Goal: Task Accomplishment & Management: Manage account settings

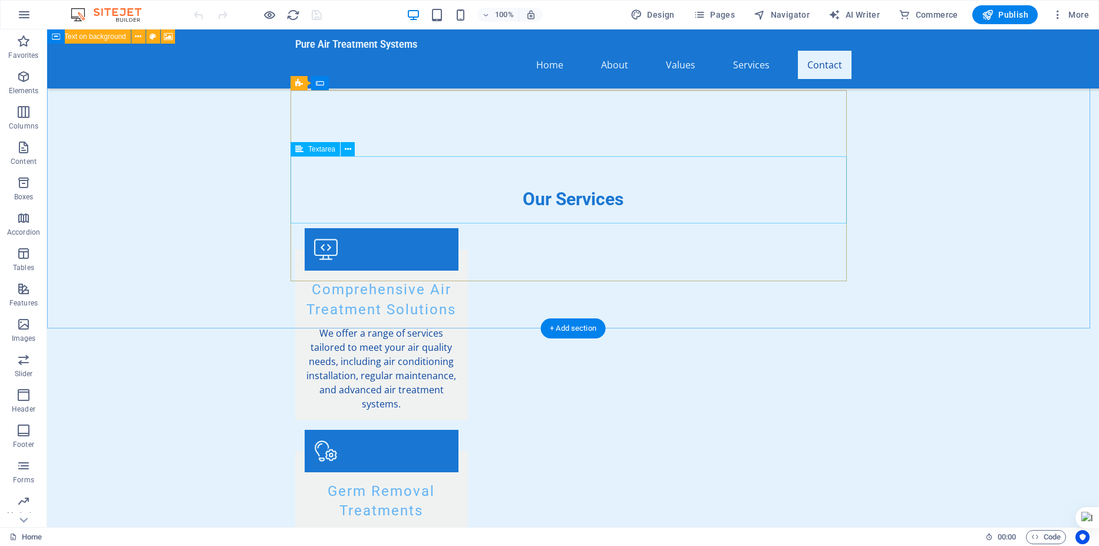
scroll to position [1730, 0]
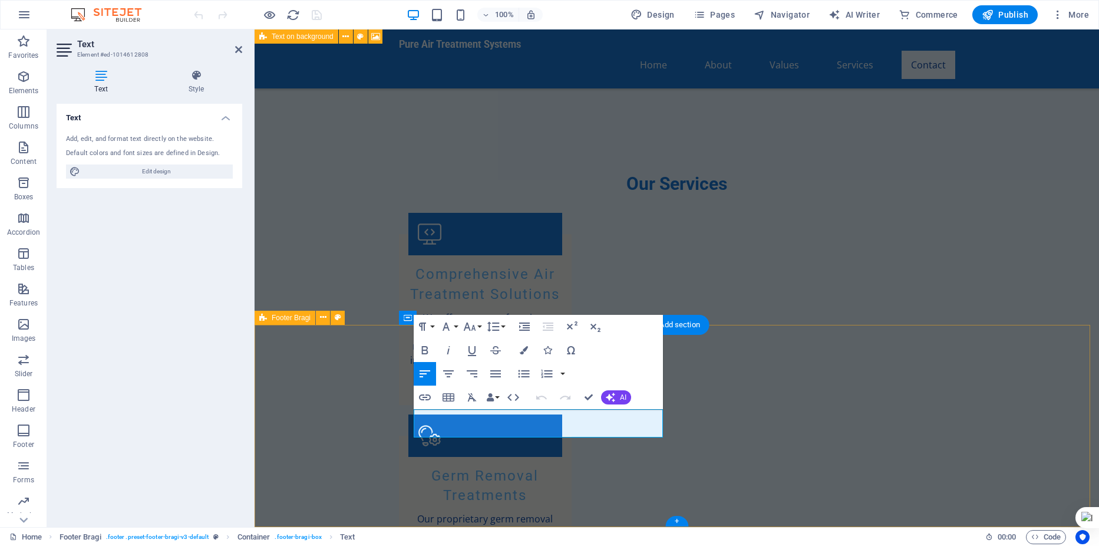
scroll to position [1689, 0]
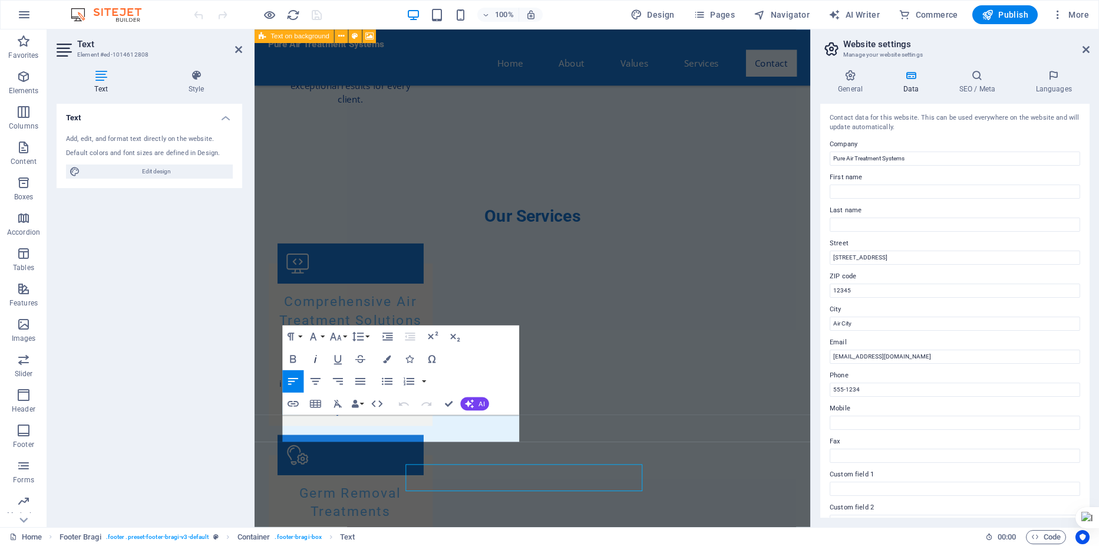
scroll to position [1611, 0]
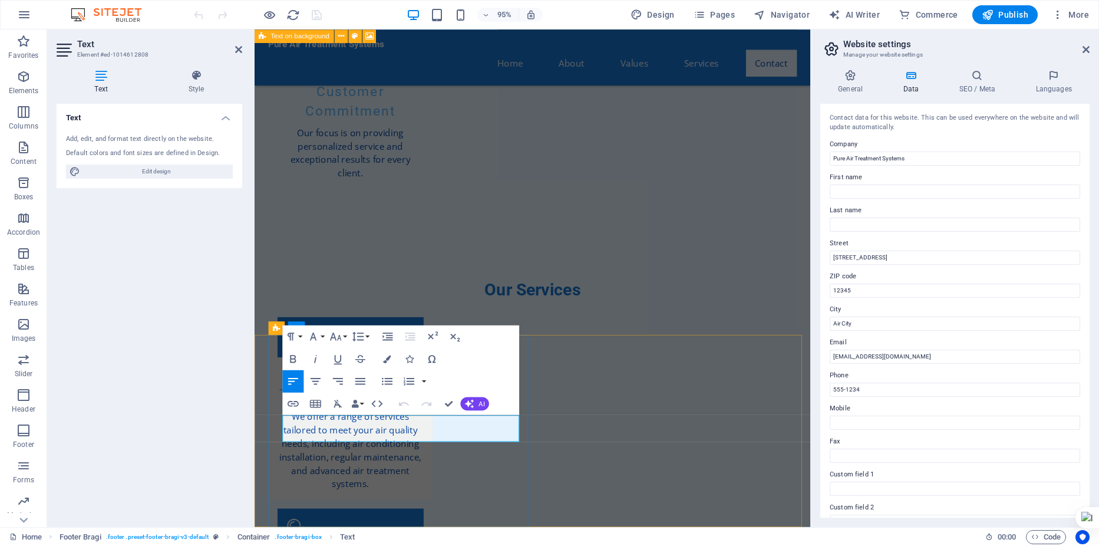
click at [937, 157] on input "Pure Air Treatment Systems" at bounding box center [955, 158] width 250 height 14
type input "Pure Air Treatment Systems (Pty) Ltd."
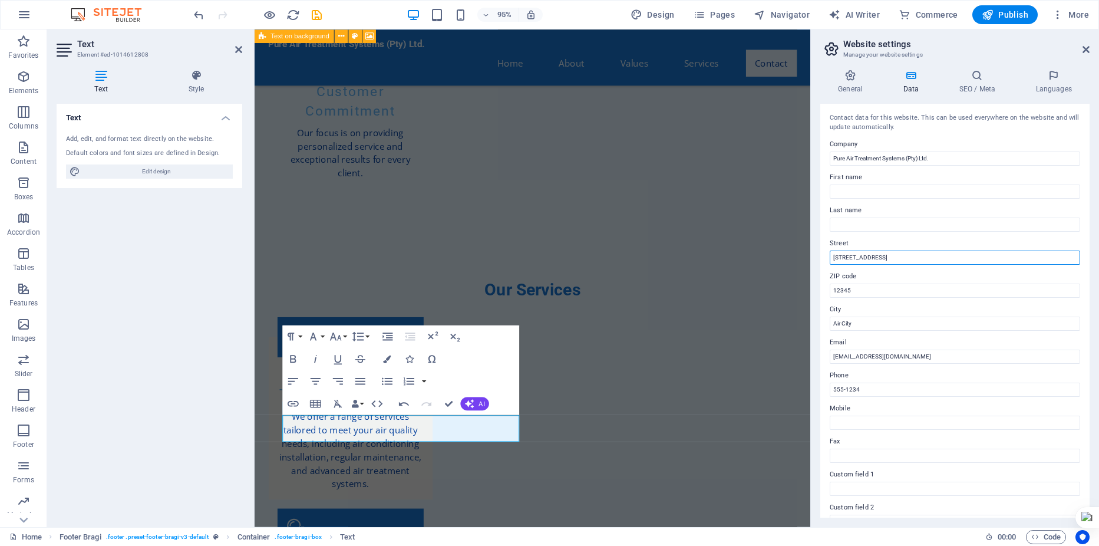
click at [906, 255] on input "[STREET_ADDRESS]" at bounding box center [955, 257] width 250 height 14
drag, startPoint x: 900, startPoint y: 259, endPoint x: 845, endPoint y: 260, distance: 54.8
click at [845, 260] on input "[STREET_ADDRESS]" at bounding box center [955, 257] width 250 height 14
type input "[STREET_ADDRESS]"
click at [854, 286] on input "12345" at bounding box center [955, 290] width 250 height 14
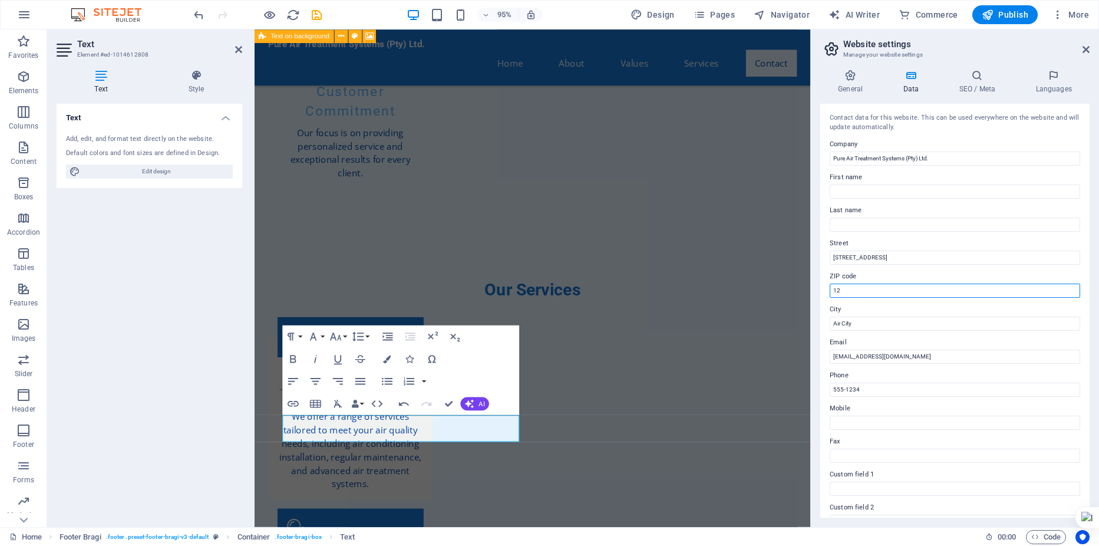
type input "1"
type input "4501"
click at [865, 323] on input "Air City" at bounding box center [955, 323] width 250 height 14
drag, startPoint x: 865, startPoint y: 323, endPoint x: 820, endPoint y: 333, distance: 46.3
click at [820, 333] on div "General Data SEO / Meta Languages Website name [DOMAIN_NAME] Logo Drag files he…" at bounding box center [955, 293] width 288 height 467
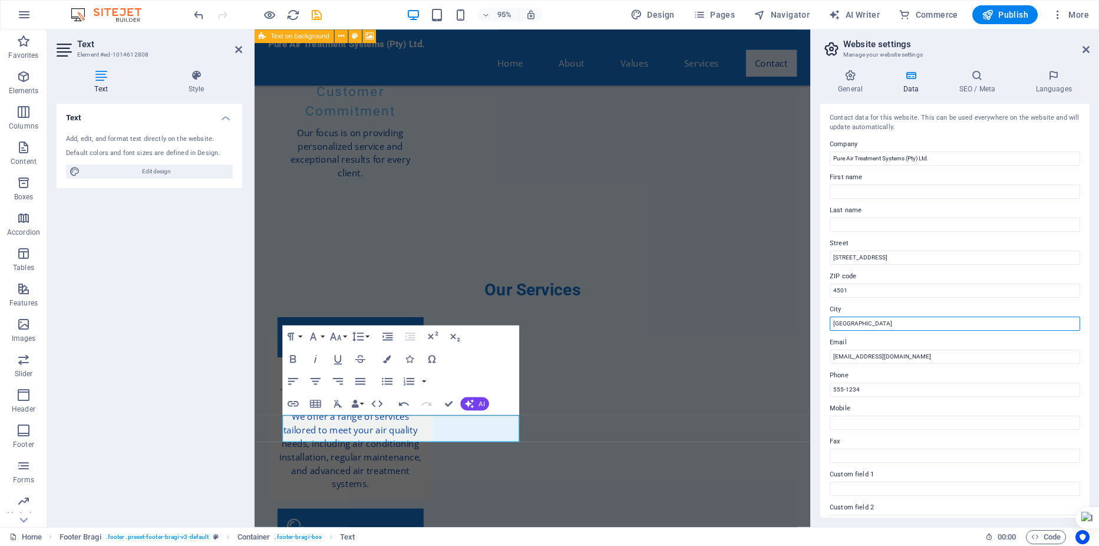
type input "[GEOGRAPHIC_DATA]"
click at [1079, 310] on div "Contact data for this website. This can be used everywhere on the website and w…" at bounding box center [954, 311] width 269 height 414
click at [883, 357] on input "[EMAIL_ADDRESS][DOMAIN_NAME]" at bounding box center [955, 356] width 250 height 14
drag, startPoint x: 888, startPoint y: 358, endPoint x: 848, endPoint y: 358, distance: 40.1
click at [848, 358] on input "[EMAIL_ADDRESS][DOMAIN_NAME]" at bounding box center [955, 356] width 250 height 14
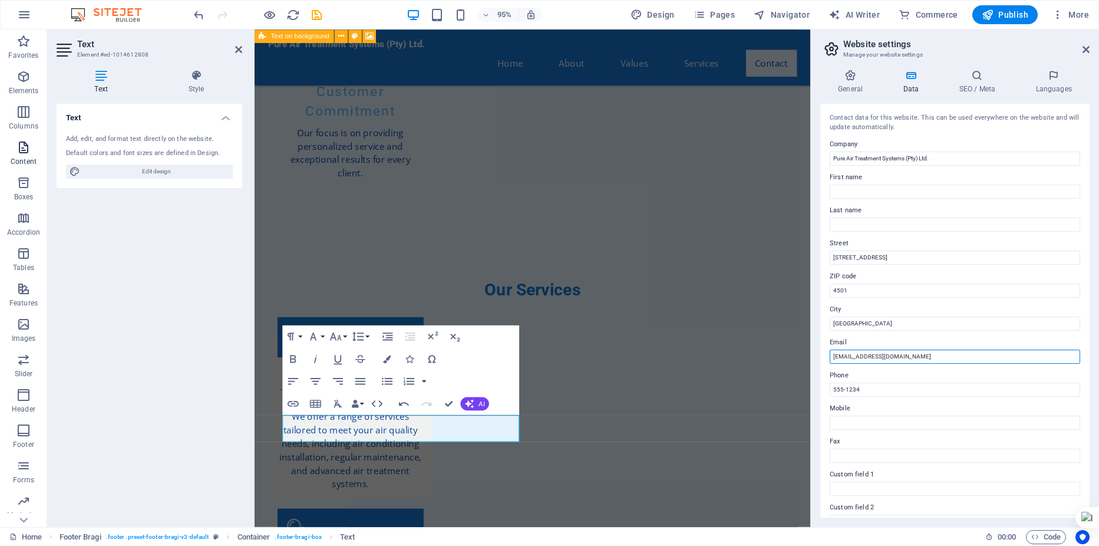
type input "[EMAIL_ADDRESS][DOMAIN_NAME]"
click at [1092, 359] on div "General Data SEO / Meta Languages Website name [DOMAIN_NAME] Logo Drag files he…" at bounding box center [955, 293] width 288 height 467
click at [953, 388] on input "555-1234" at bounding box center [955, 389] width 250 height 14
type input "5"
type input "0871092002"
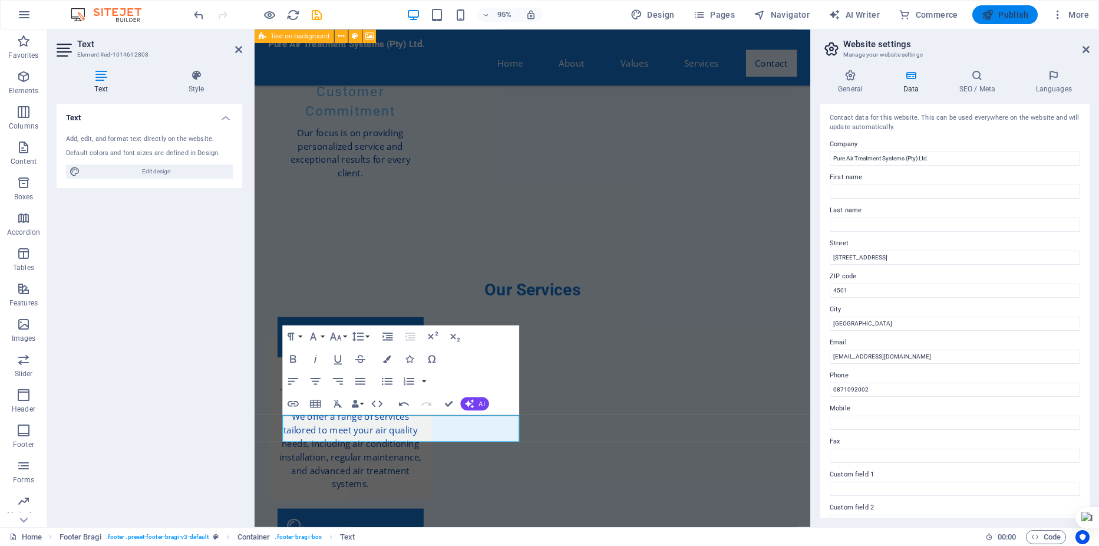
click at [1011, 17] on span "Publish" at bounding box center [1005, 15] width 47 height 12
checkbox input "false"
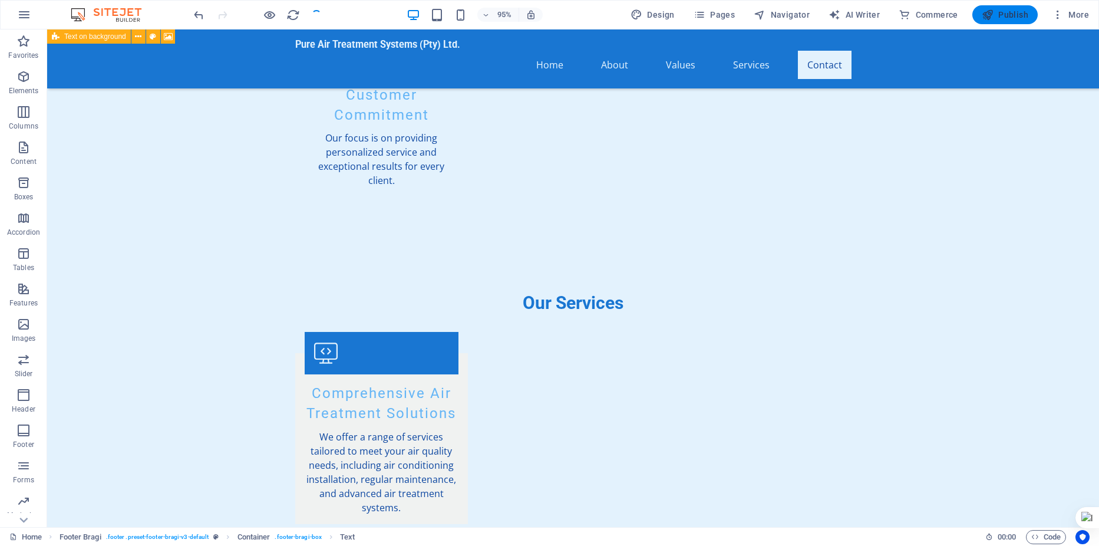
scroll to position [1704, 0]
